Goal: Task Accomplishment & Management: Manage account settings

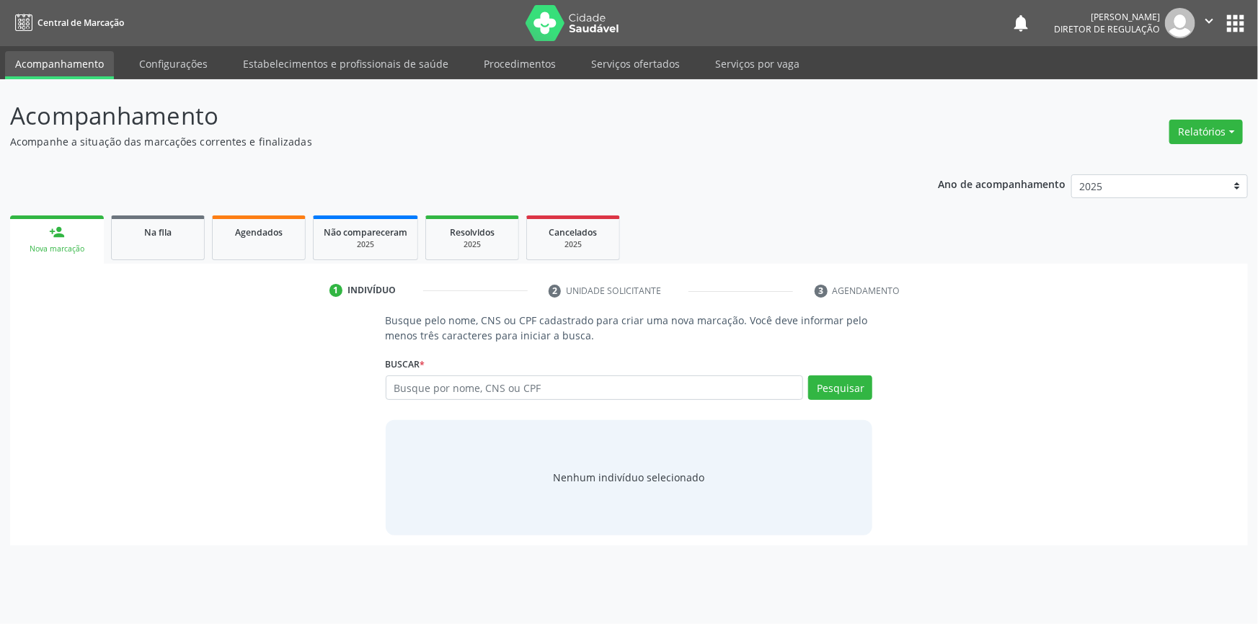
click at [425, 392] on input "text" at bounding box center [595, 387] width 418 height 25
click at [641, 62] on link "Serviços ofertados" at bounding box center [635, 63] width 109 height 25
click at [634, 66] on link "Serviços ofertados" at bounding box center [635, 63] width 109 height 25
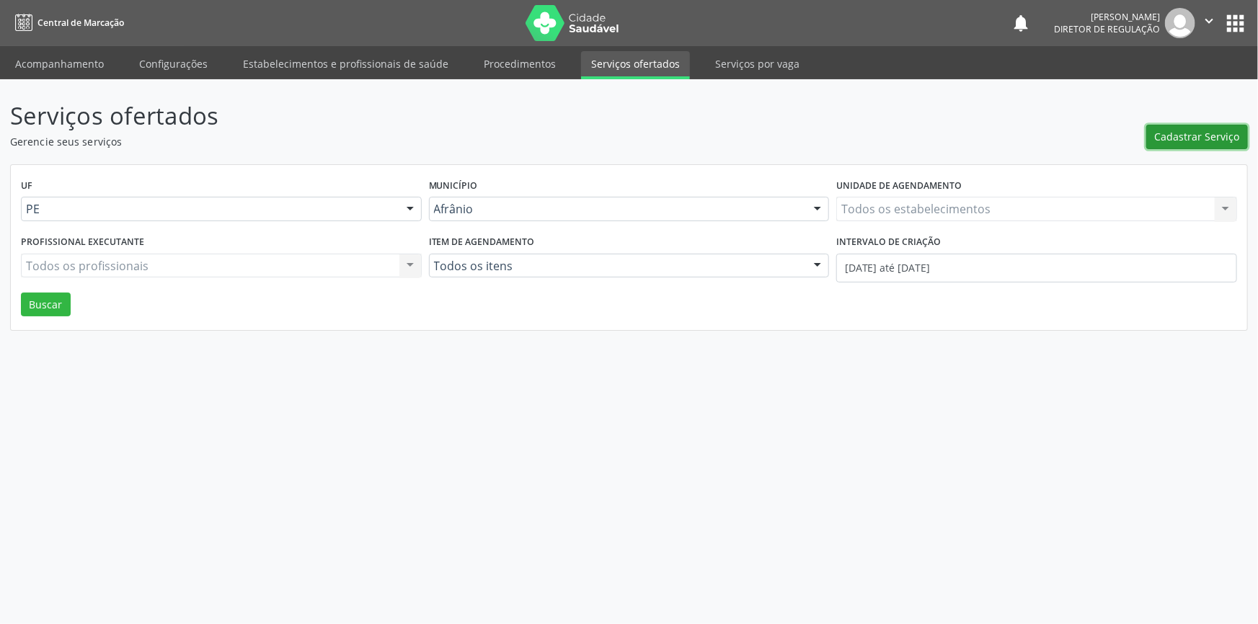
click at [1212, 130] on span "Cadastrar Serviço" at bounding box center [1197, 136] width 85 height 15
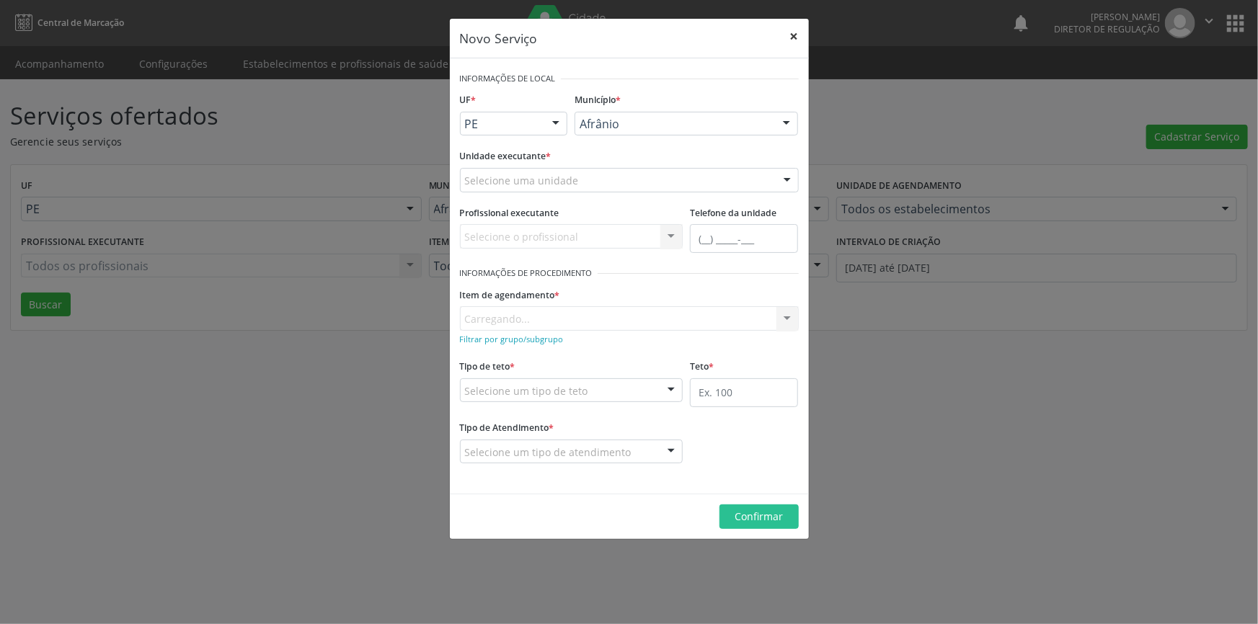
click at [789, 32] on button "×" at bounding box center [794, 36] width 29 height 35
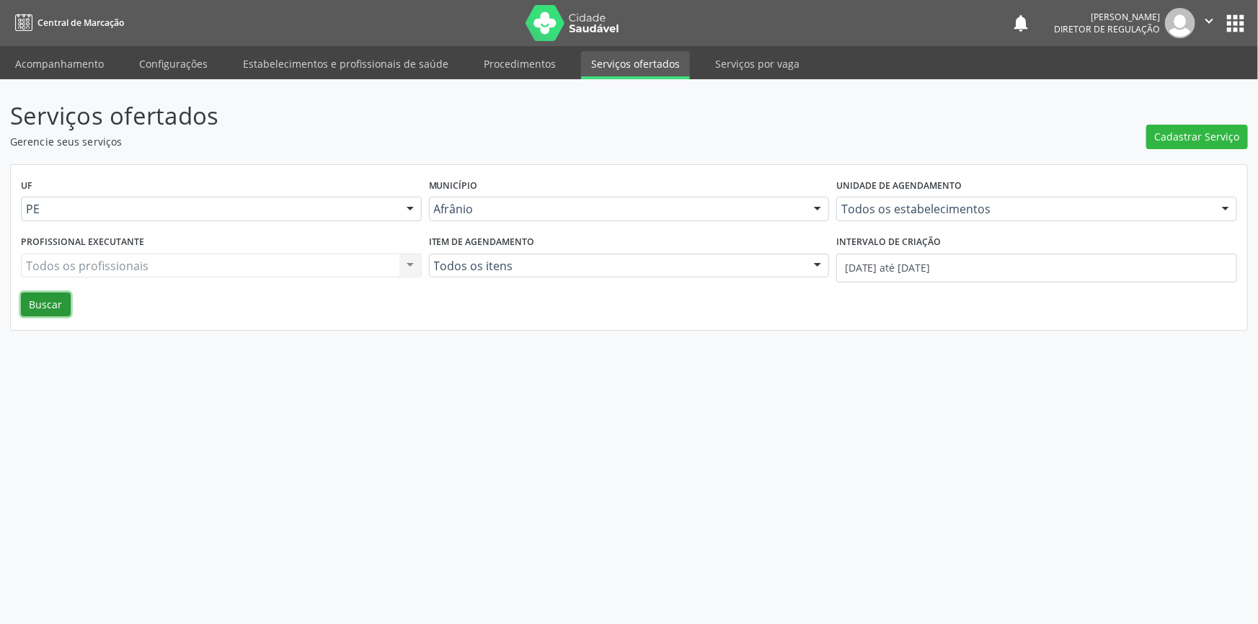
click at [37, 294] on button "Buscar" at bounding box center [46, 305] width 50 height 25
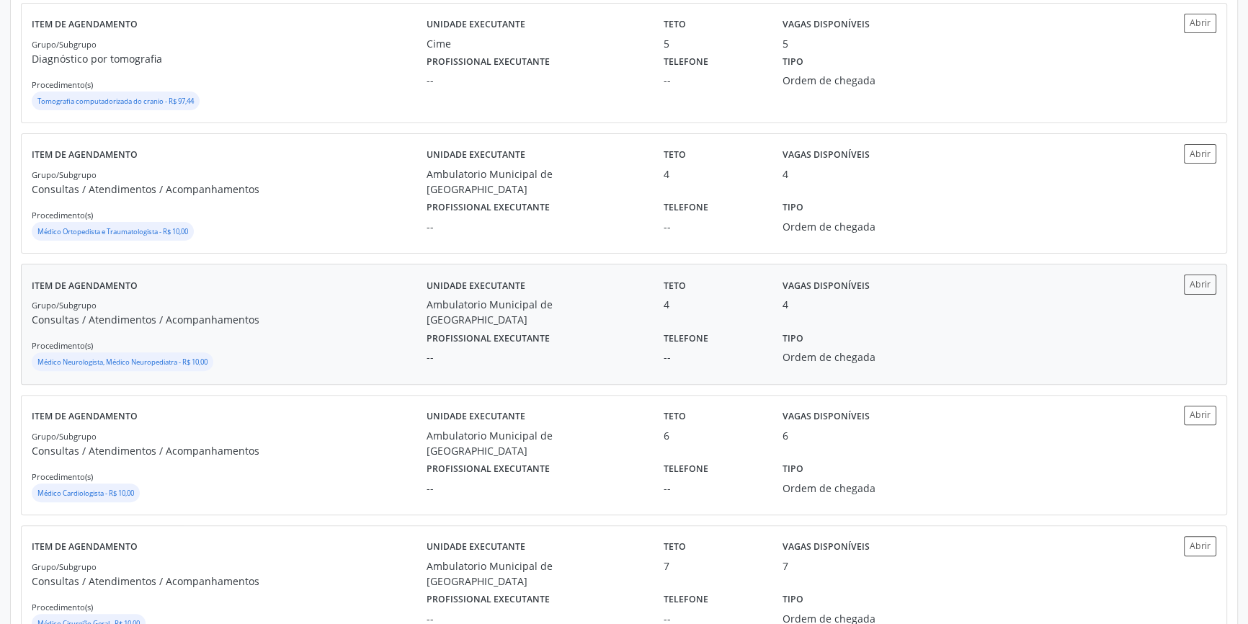
scroll to position [590, 0]
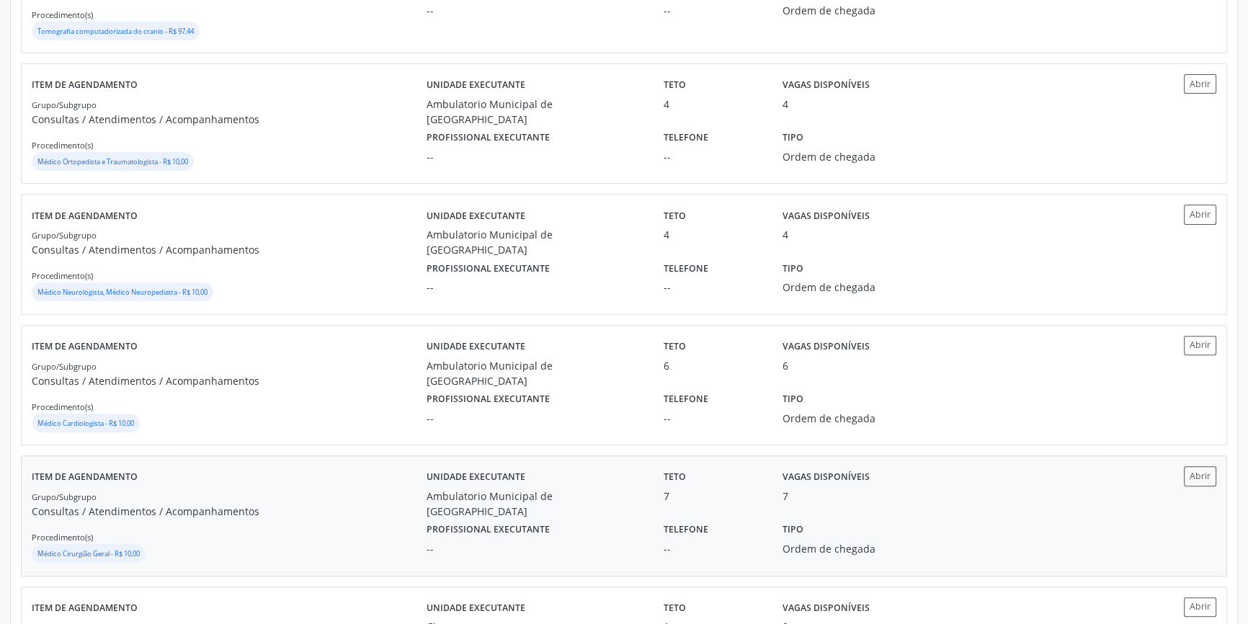
click at [646, 461] on div "Item de agendamento Grupo/Subgrupo Consultas / Atendimentos / Acompanhamentos P…" at bounding box center [624, 515] width 1205 height 119
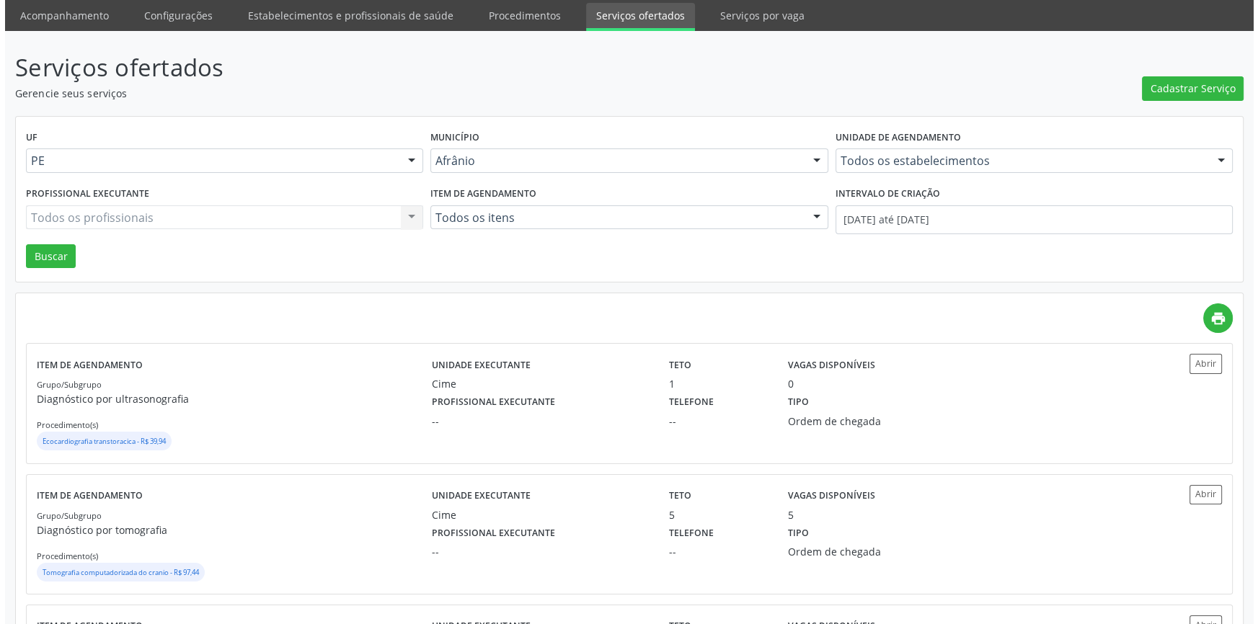
scroll to position [0, 0]
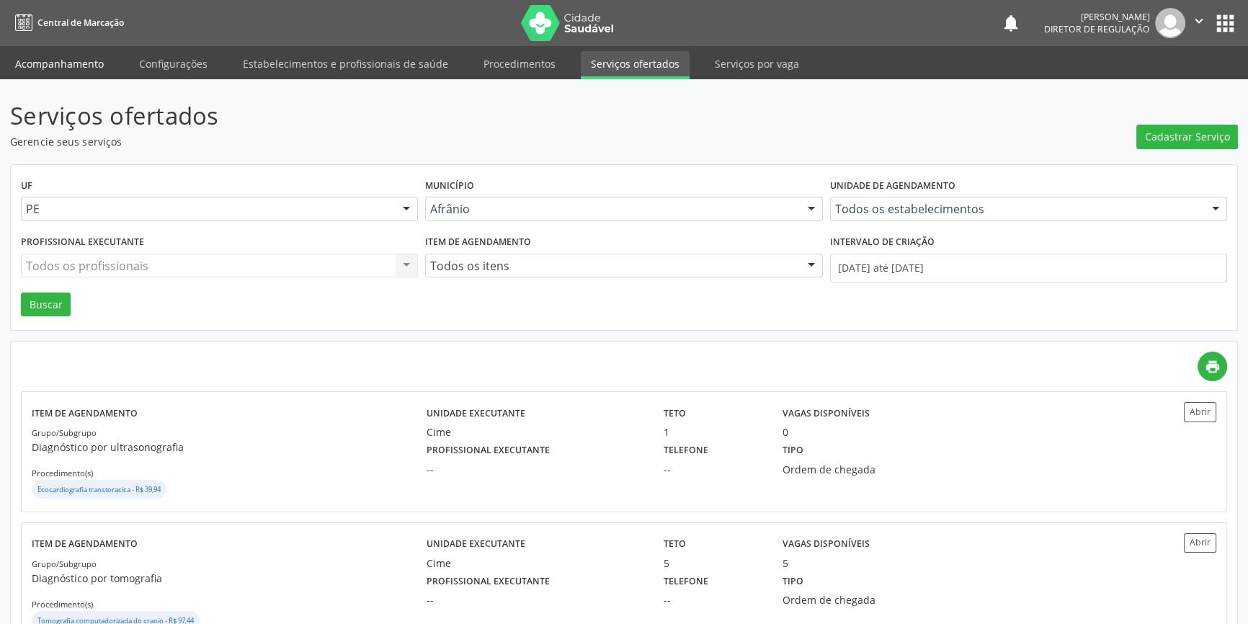
click at [66, 58] on link "Acompanhamento" at bounding box center [59, 63] width 109 height 25
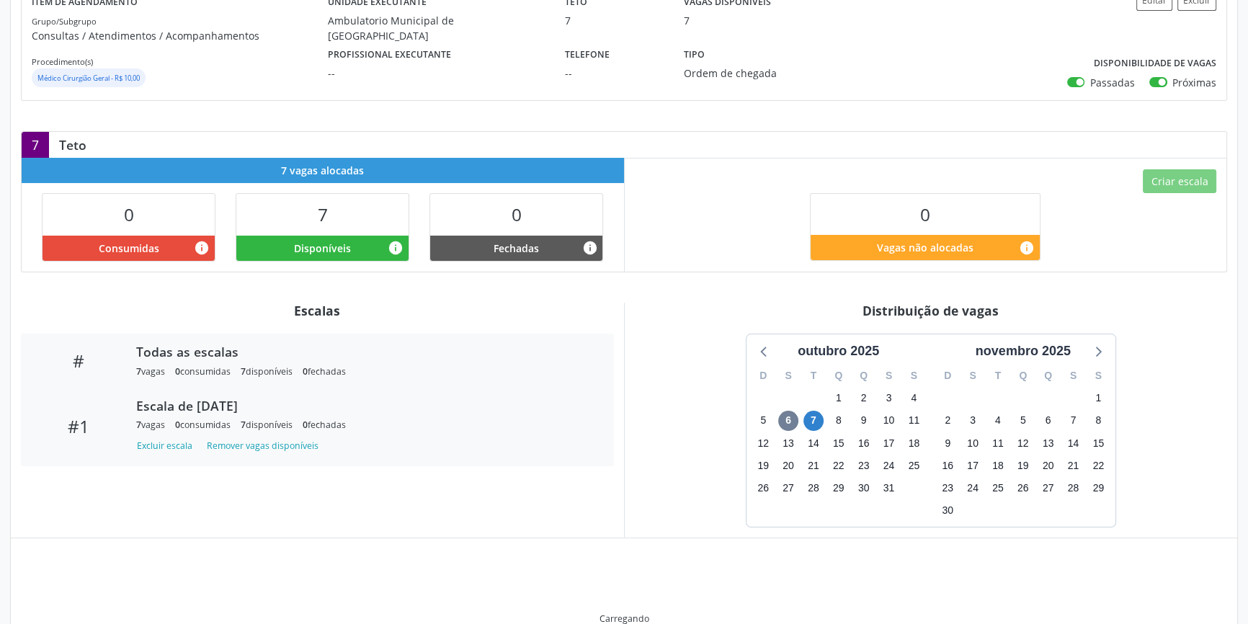
scroll to position [190, 0]
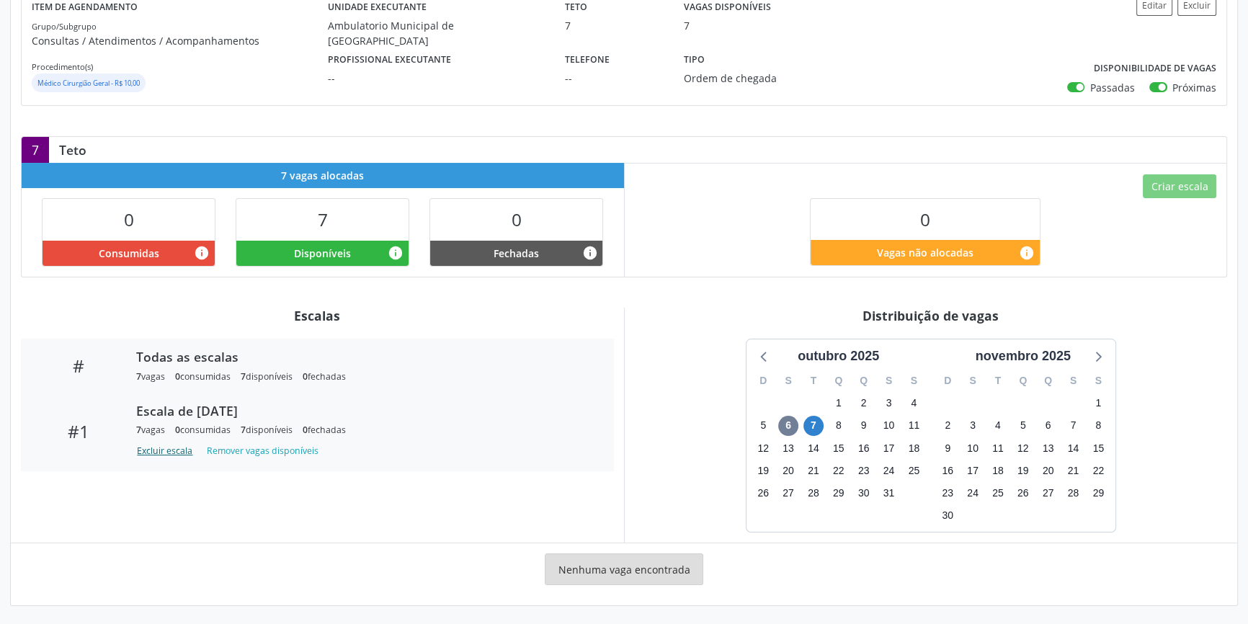
click at [186, 453] on button "Excluir escala" at bounding box center [167, 450] width 62 height 19
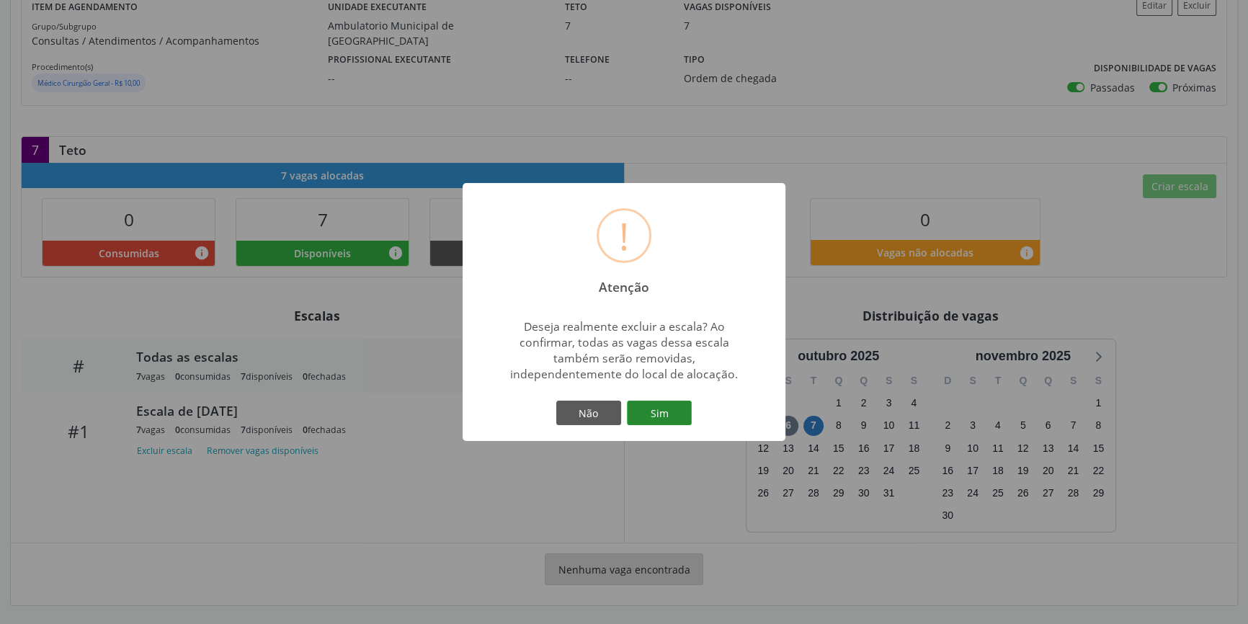
click at [650, 419] on button "Sim" at bounding box center [659, 413] width 65 height 25
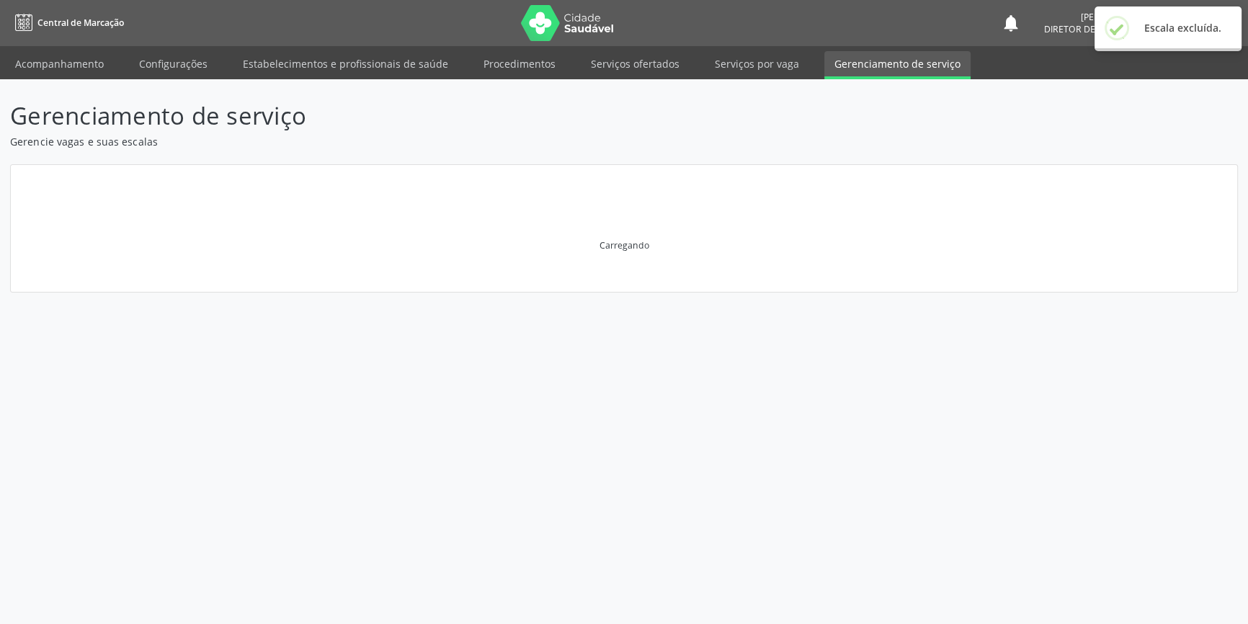
scroll to position [0, 0]
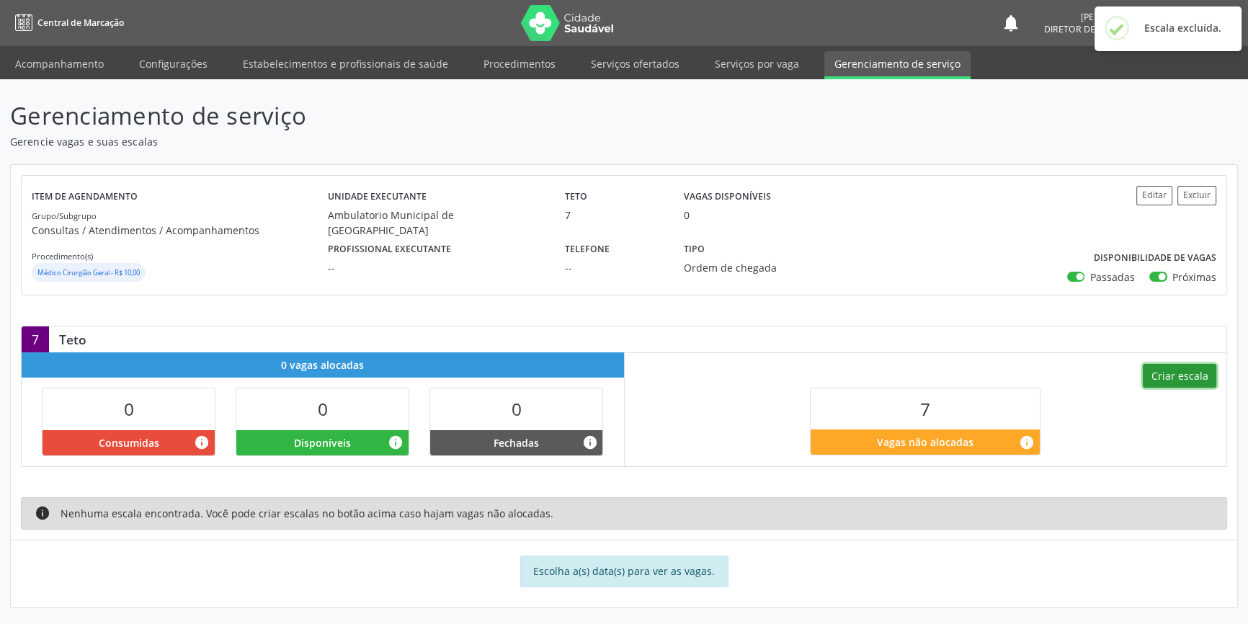
click at [1178, 374] on button "Criar escala" at bounding box center [1180, 376] width 74 height 25
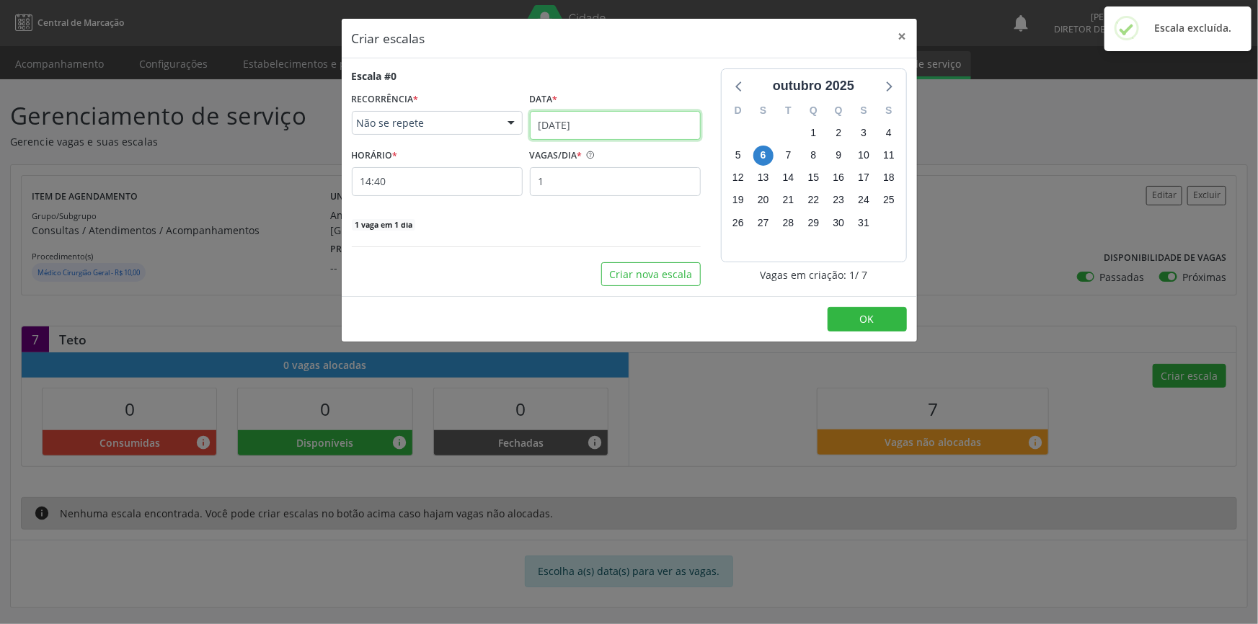
click at [604, 128] on input "06/10/2025" at bounding box center [615, 125] width 171 height 29
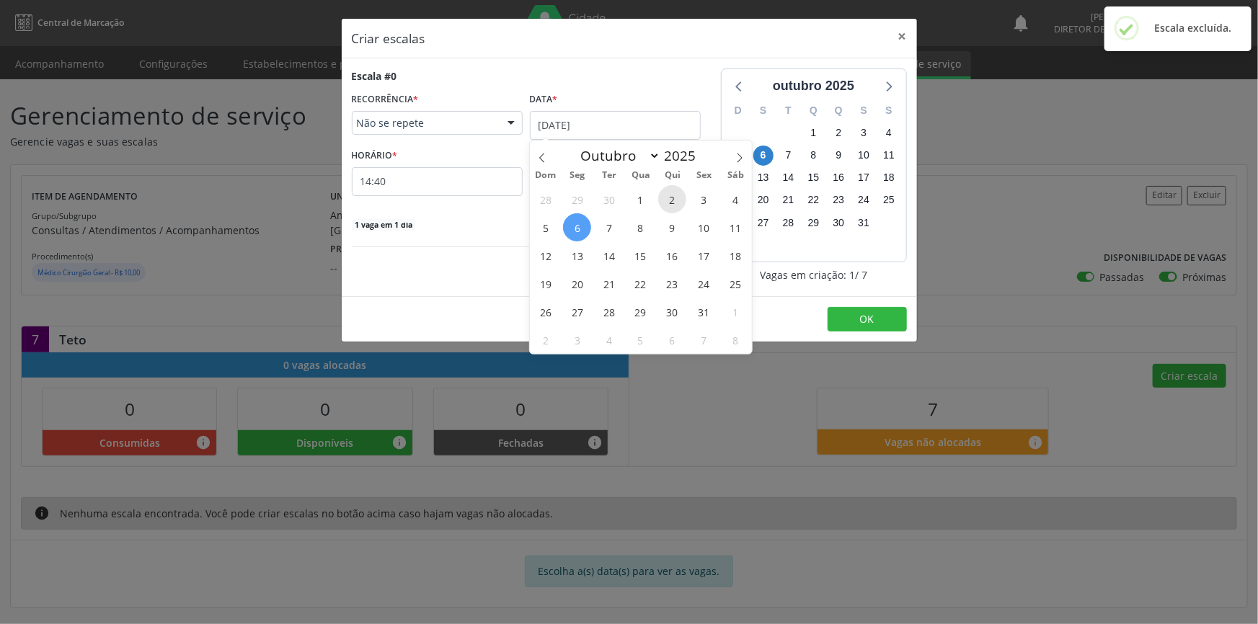
click at [665, 205] on span "2" at bounding box center [672, 199] width 28 height 28
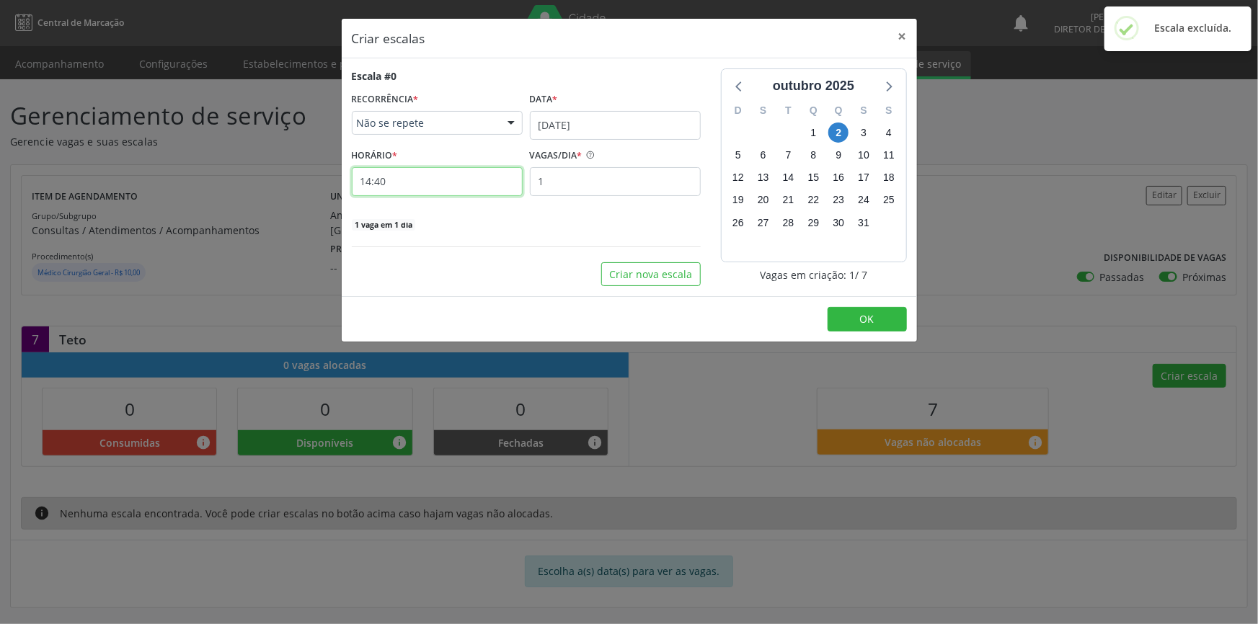
click at [446, 184] on input "14:40" at bounding box center [437, 181] width 171 height 29
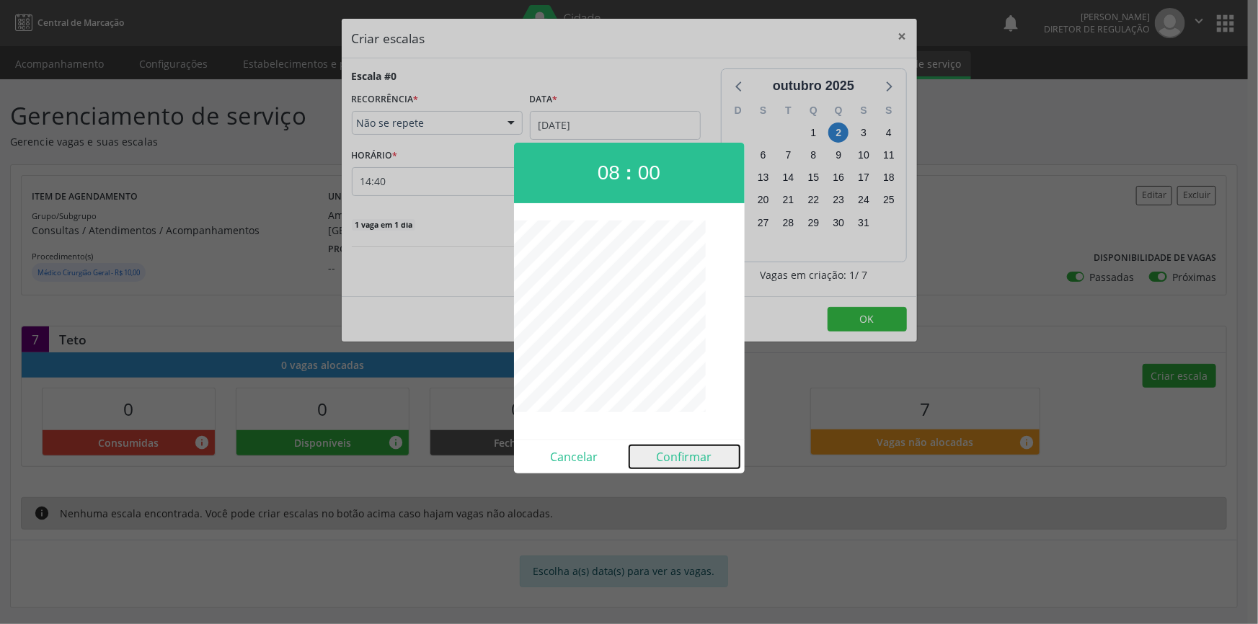
click at [712, 467] on button "Confirmar" at bounding box center [684, 456] width 110 height 23
type input "08:00"
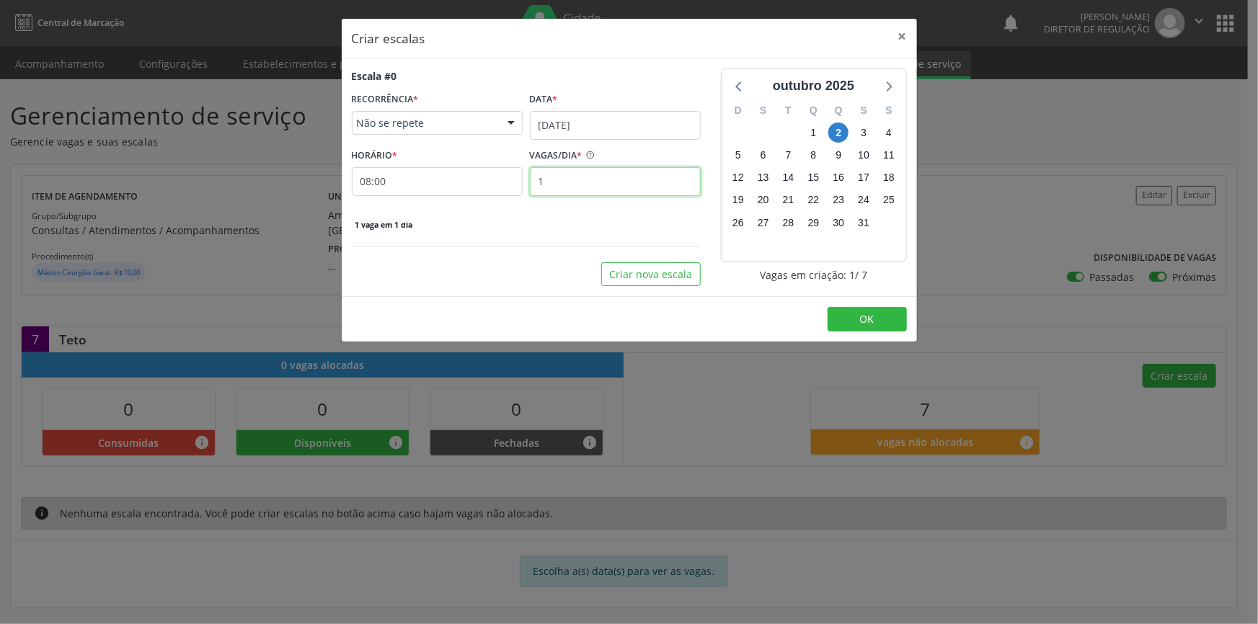
drag, startPoint x: 569, startPoint y: 184, endPoint x: 401, endPoint y: 140, distance: 173.6
click at [417, 182] on div "HORÁRIO * 08:00 VAGAS/DIA * 1" at bounding box center [526, 170] width 356 height 51
type input "7"
click at [876, 322] on button "OK" at bounding box center [866, 319] width 79 height 25
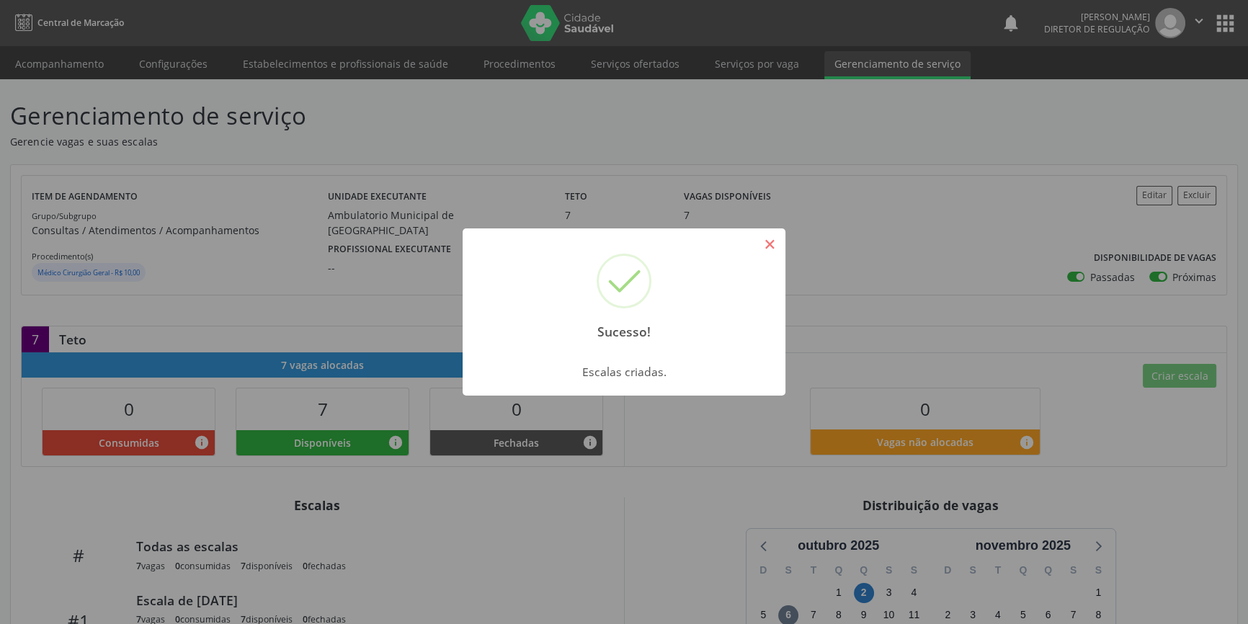
click at [768, 242] on button "×" at bounding box center [769, 244] width 25 height 25
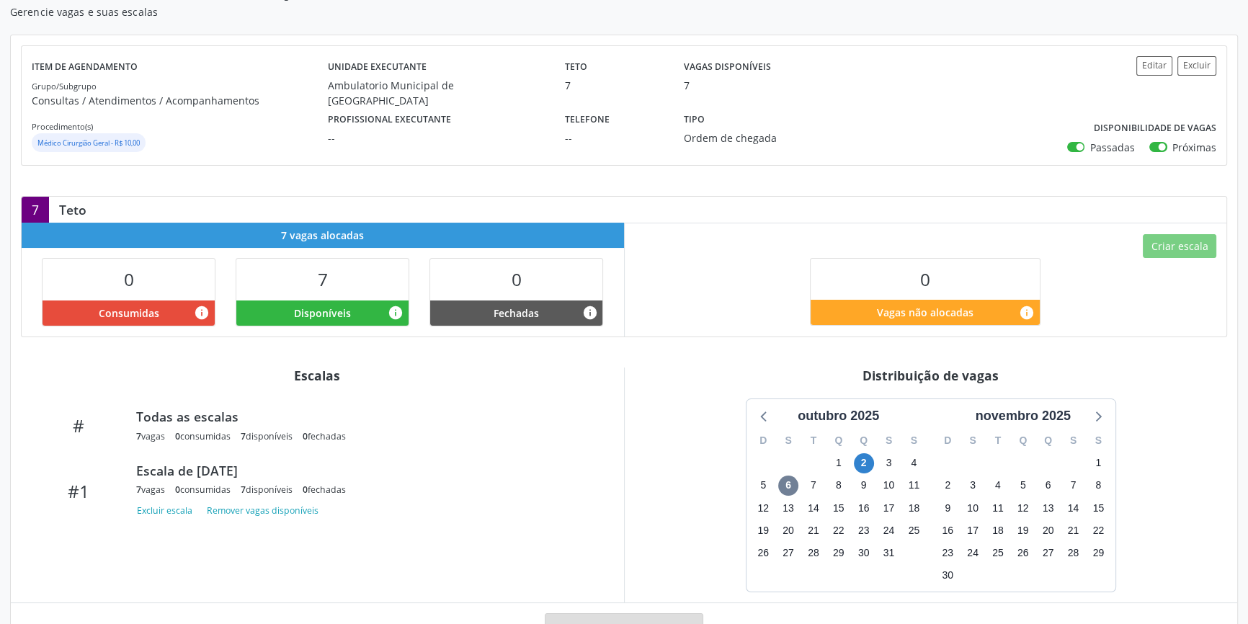
scroll to position [130, 0]
